Goal: Information Seeking & Learning: Understand process/instructions

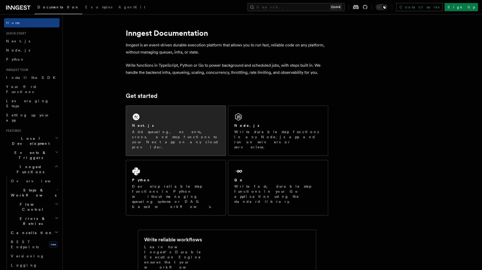
click at [170, 126] on div "Next.js" at bounding box center [176, 125] width 88 height 5
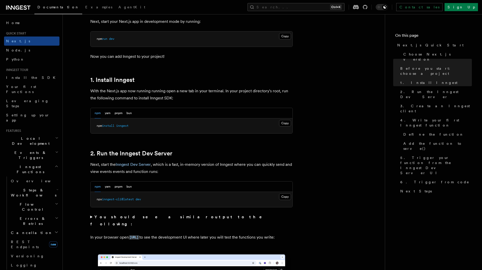
scroll to position [228, 0]
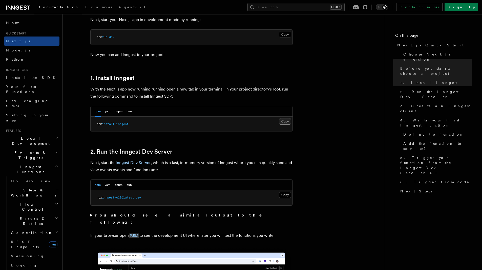
click at [282, 120] on button "Copy Copied" at bounding box center [285, 121] width 12 height 7
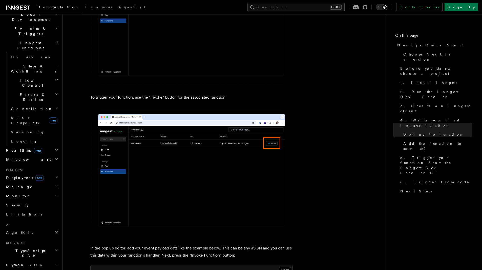
scroll to position [146, 0]
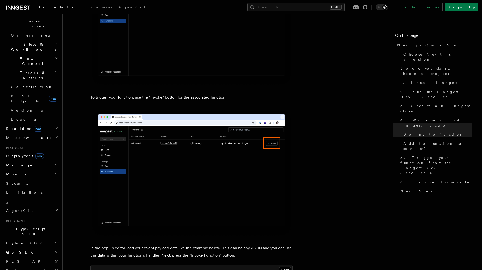
click at [20, 153] on span "Deployment new" at bounding box center [24, 155] width 40 height 5
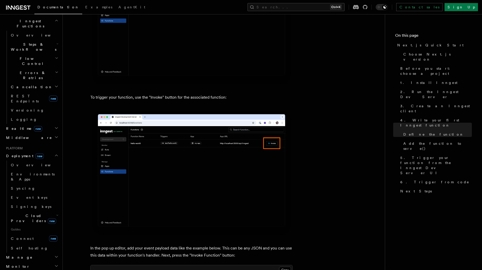
click at [20, 153] on span "Deployment new" at bounding box center [24, 155] width 40 height 5
